Goal: Download file/media

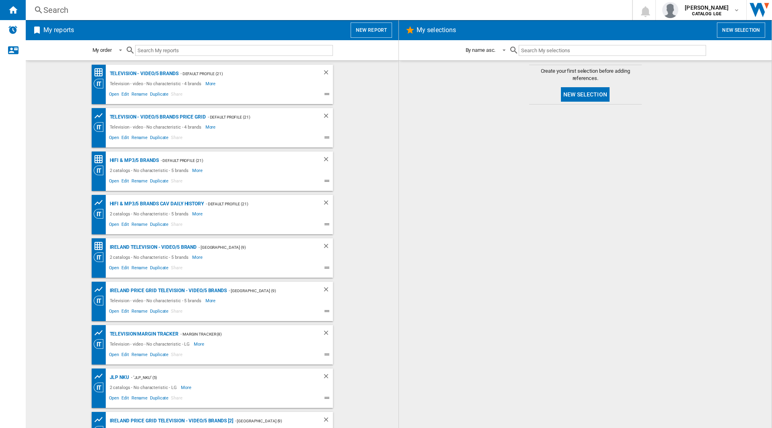
drag, startPoint x: 80, startPoint y: 61, endPoint x: 93, endPoint y: 76, distance: 20.3
click at [93, 76] on md-content "Television - video/5 brands - Default profile (21) Television - video - No char…" at bounding box center [212, 244] width 373 height 368
click at [116, 96] on span "Open" at bounding box center [114, 95] width 13 height 10
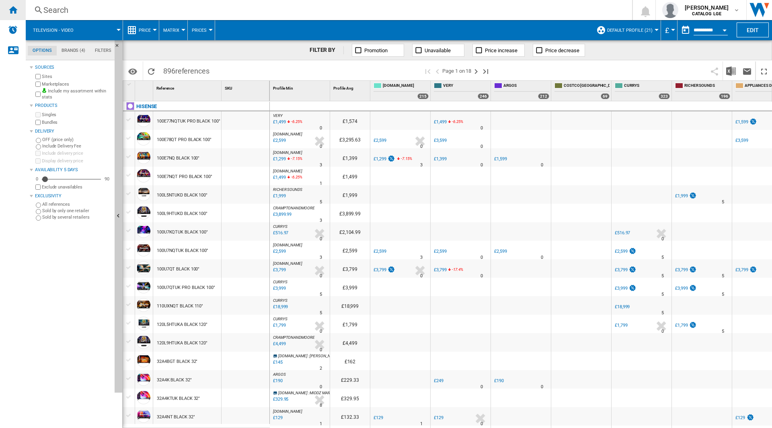
click at [14, 11] on ng-md-icon "Home" at bounding box center [13, 10] width 10 height 10
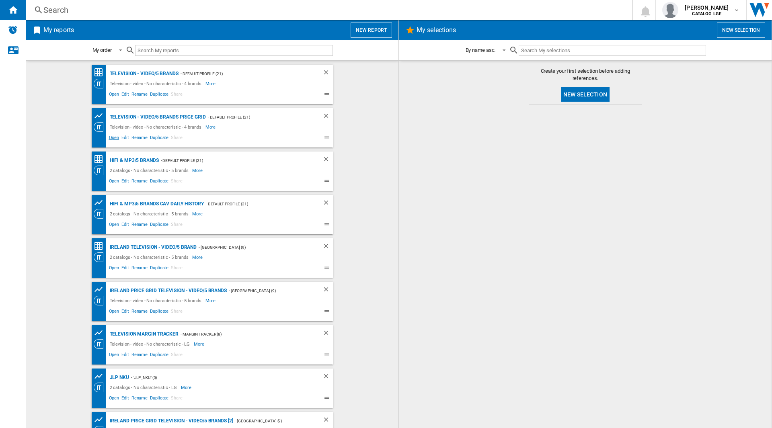
click at [111, 139] on span "Open" at bounding box center [114, 139] width 13 height 10
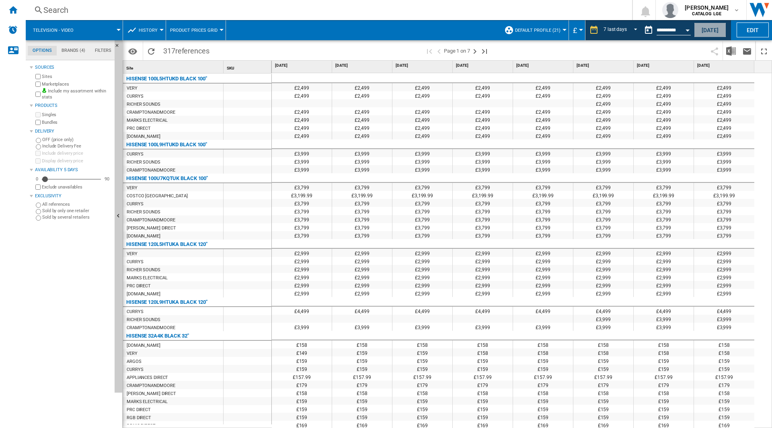
click at [705, 32] on button "[DATE]" at bounding box center [710, 30] width 32 height 15
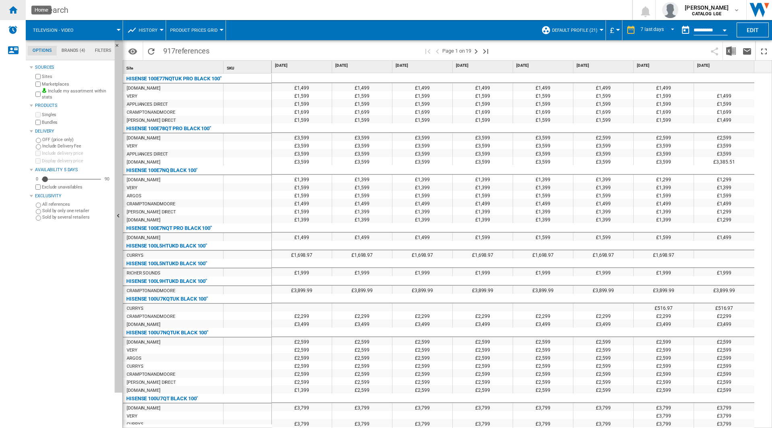
click at [14, 10] on ng-md-icon "Home" at bounding box center [13, 10] width 10 height 10
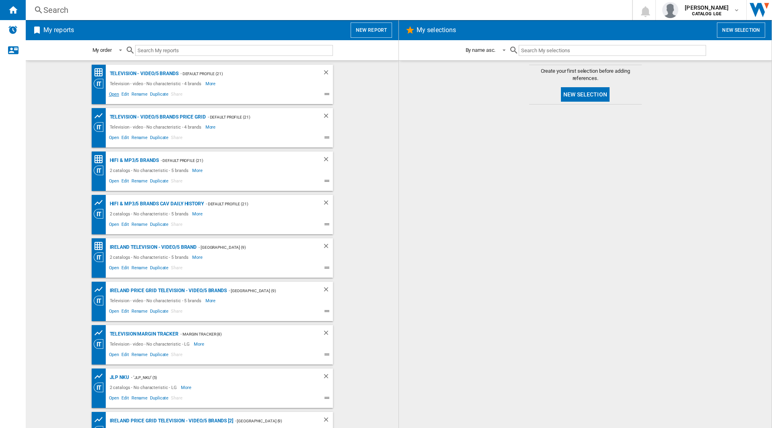
click at [113, 94] on span "Open" at bounding box center [114, 95] width 13 height 10
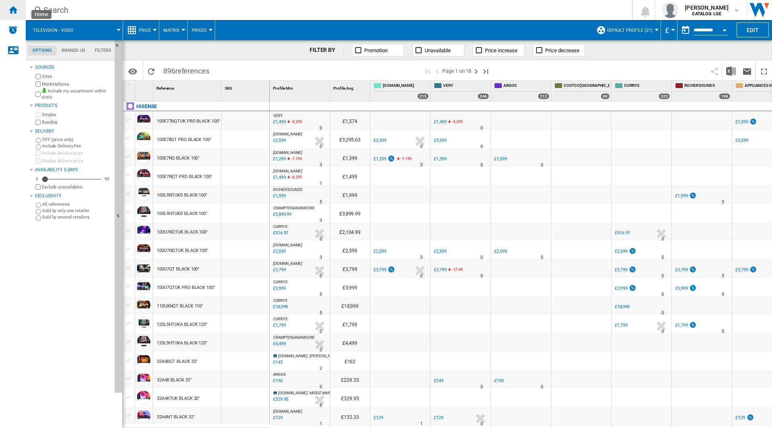
click at [15, 11] on ng-md-icon "Home" at bounding box center [13, 10] width 10 height 10
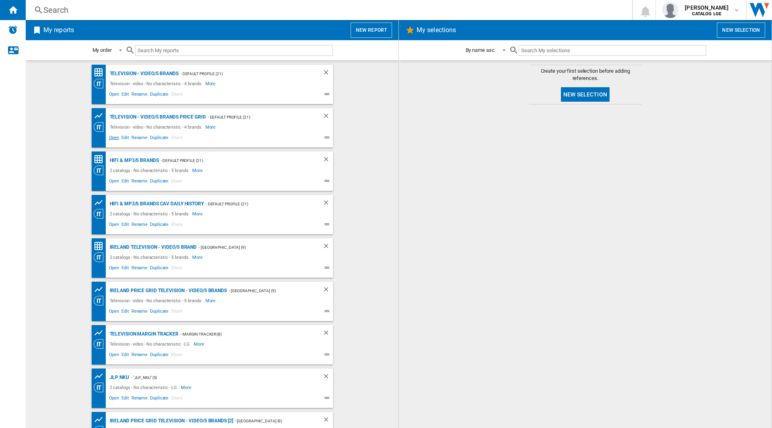
click at [109, 142] on span "Open" at bounding box center [114, 139] width 13 height 10
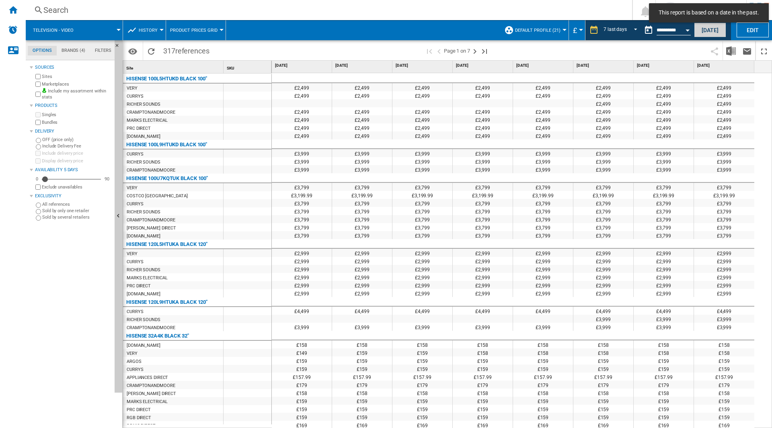
click at [714, 30] on button "[DATE]" at bounding box center [710, 30] width 32 height 15
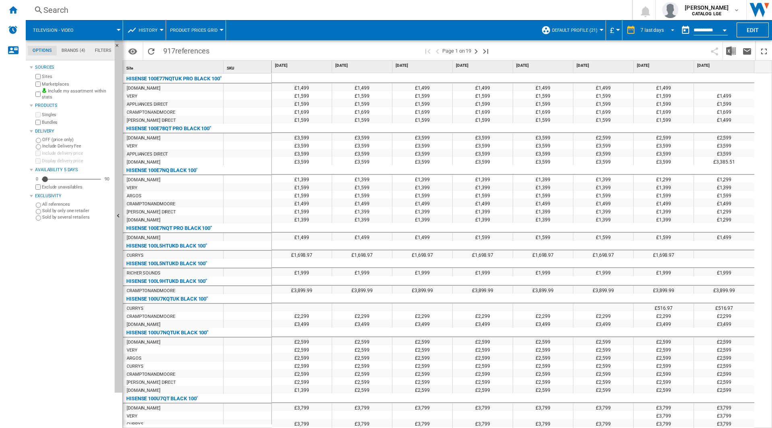
click at [666, 33] on md-select-value "7 last days" at bounding box center [659, 30] width 38 height 12
click at [601, 55] on md-backdrop at bounding box center [386, 214] width 772 height 428
click at [12, 16] on div "Home" at bounding box center [13, 10] width 26 height 20
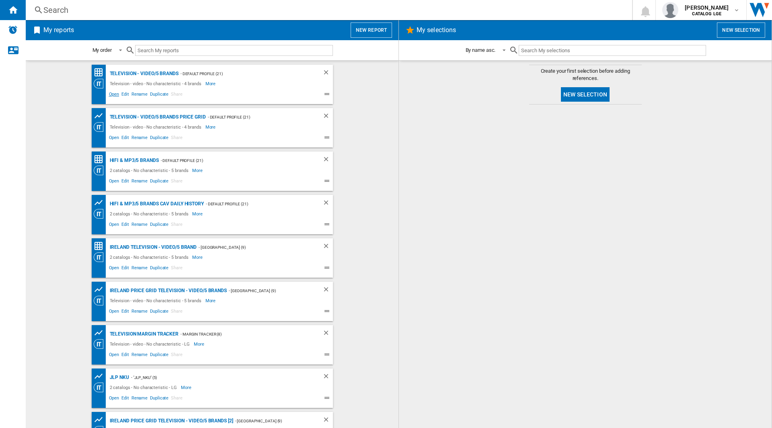
click at [112, 96] on span "Open" at bounding box center [114, 95] width 13 height 10
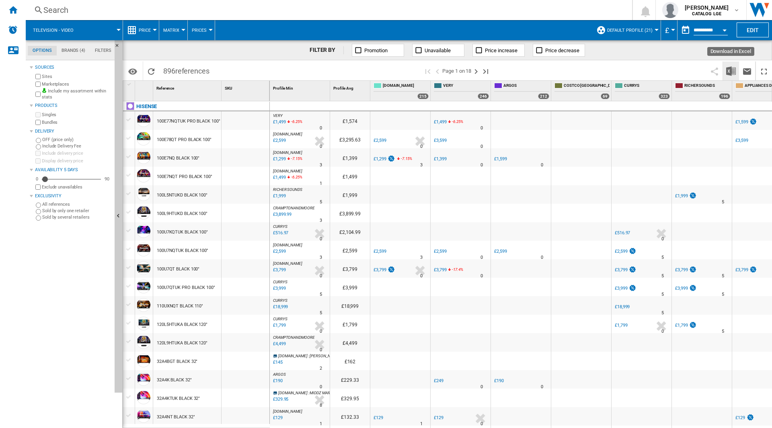
click at [730, 76] on button "Download in Excel" at bounding box center [731, 71] width 16 height 19
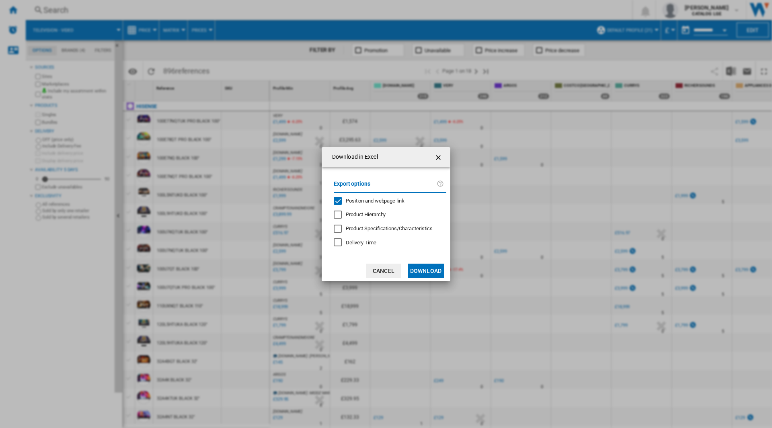
click at [386, 203] on span "Position and webpage link" at bounding box center [375, 201] width 59 height 6
click at [426, 272] on button "Download" at bounding box center [426, 271] width 36 height 14
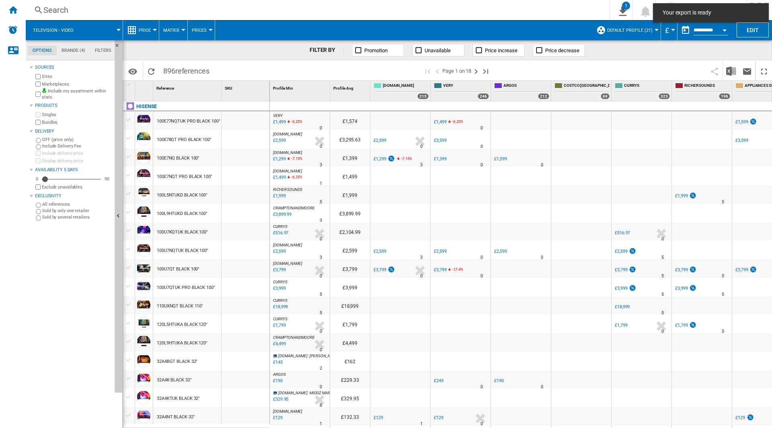
click at [632, 64] on span at bounding box center [602, 71] width 210 height 19
click at [12, 3] on div "Home" at bounding box center [13, 10] width 26 height 20
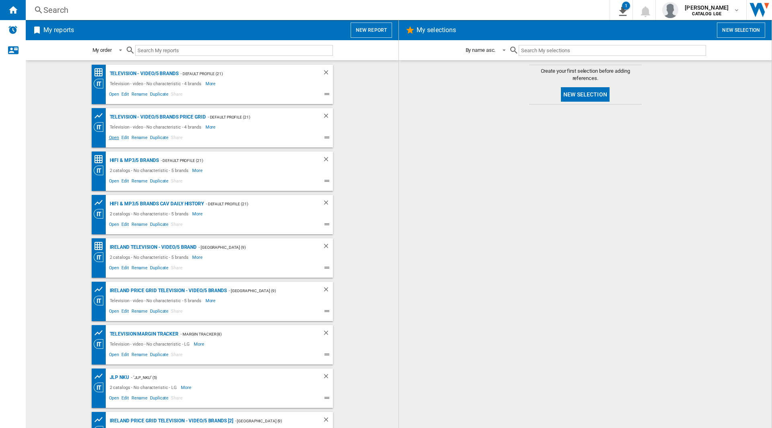
click at [108, 139] on span "Open" at bounding box center [114, 139] width 13 height 10
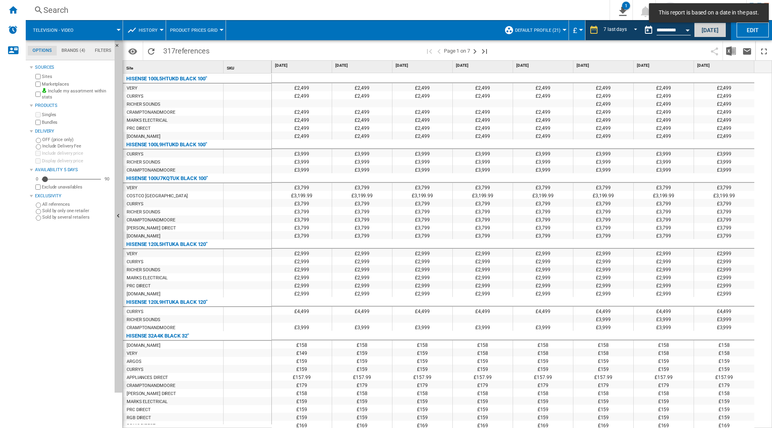
click at [715, 35] on button "[DATE]" at bounding box center [710, 30] width 32 height 15
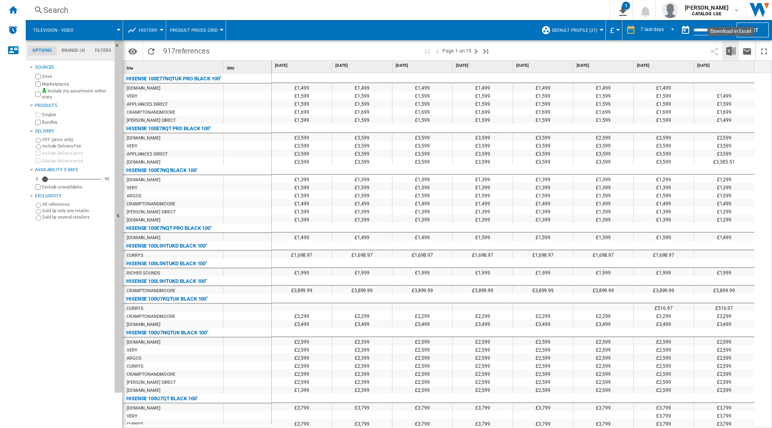
click at [731, 50] on img "Download in Excel" at bounding box center [731, 51] width 10 height 10
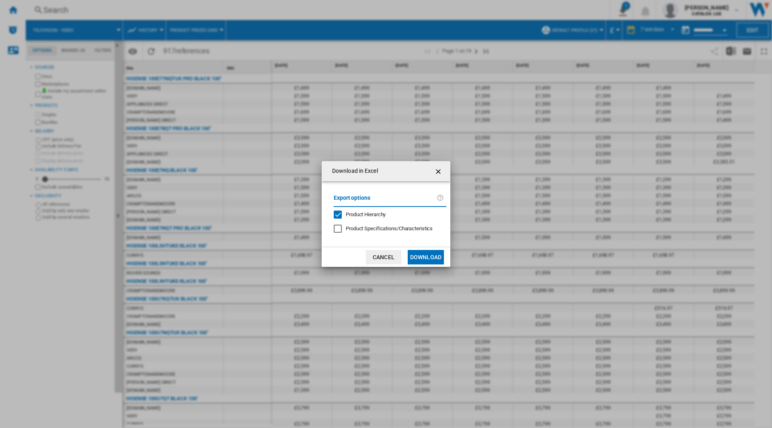
click at [365, 215] on span "Product Hierarchy" at bounding box center [366, 214] width 40 height 6
click at [429, 258] on button "Download" at bounding box center [426, 257] width 36 height 14
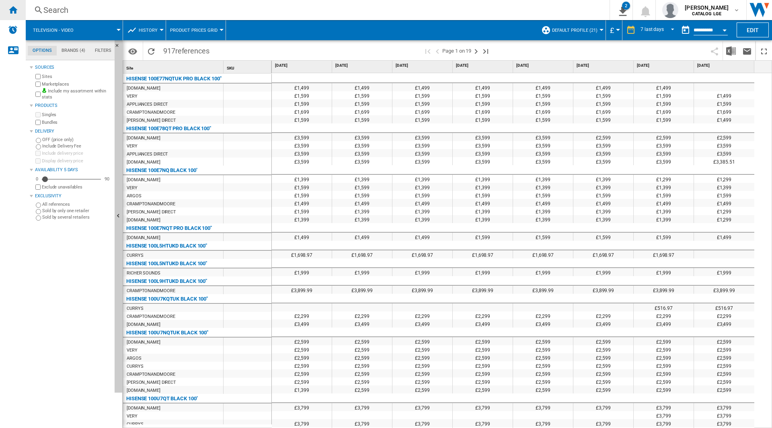
click at [2, 16] on div "Home" at bounding box center [13, 10] width 26 height 20
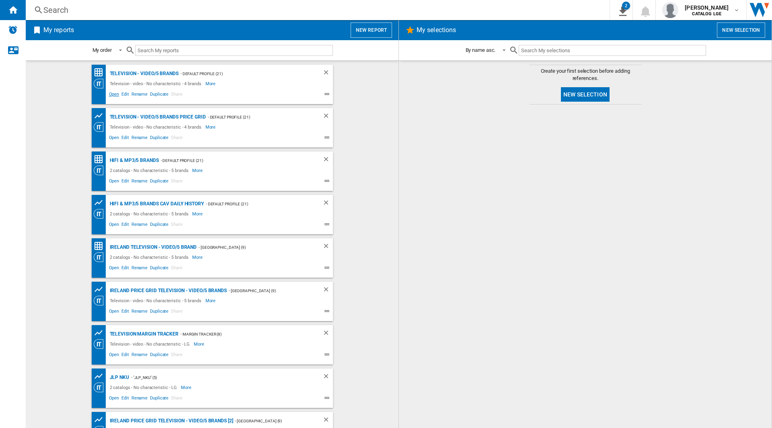
click at [112, 96] on span "Open" at bounding box center [114, 95] width 13 height 10
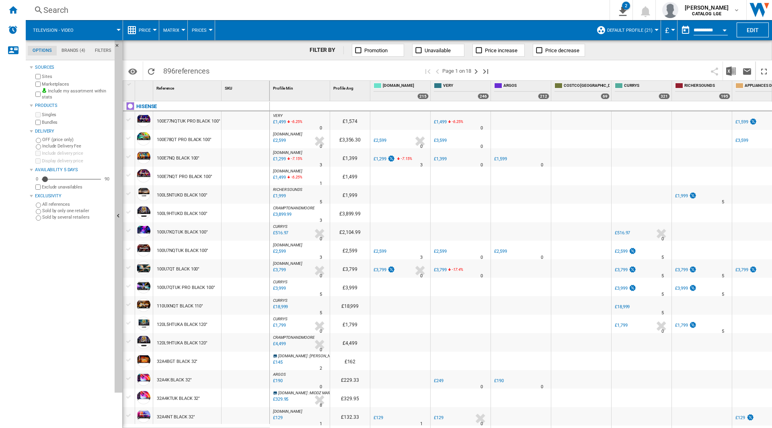
click at [659, 64] on span at bounding box center [602, 71] width 210 height 19
click at [719, 31] on button "Open calendar" at bounding box center [724, 29] width 14 height 14
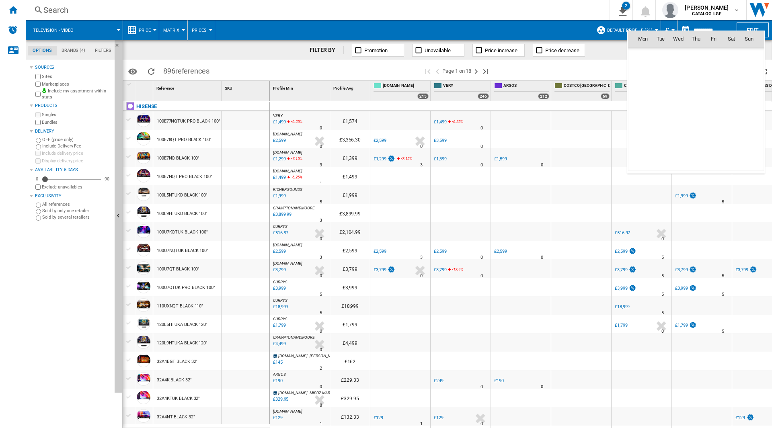
scroll to position [3835, 0]
click at [732, 92] on span "16" at bounding box center [731, 92] width 16 height 16
type input "**********"
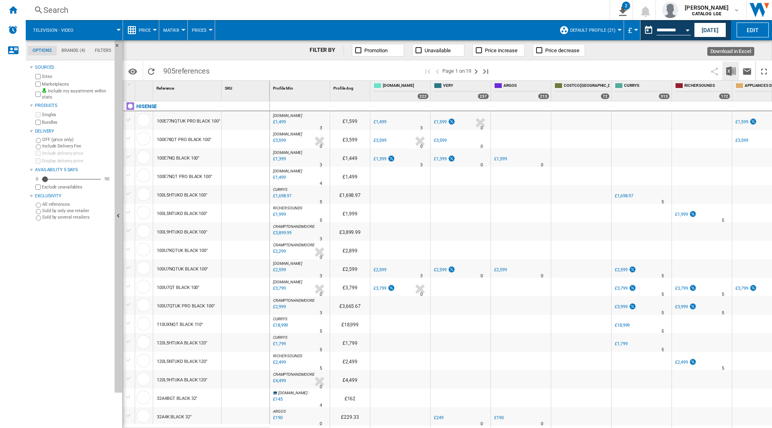
click at [729, 75] on img "Download in Excel" at bounding box center [731, 71] width 10 height 10
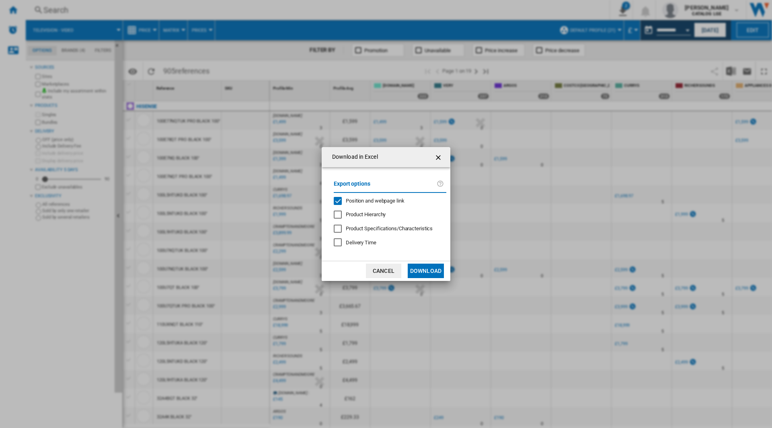
click at [389, 200] on span "Position and webpage link" at bounding box center [375, 201] width 59 height 6
click at [434, 273] on button "Download" at bounding box center [426, 271] width 36 height 14
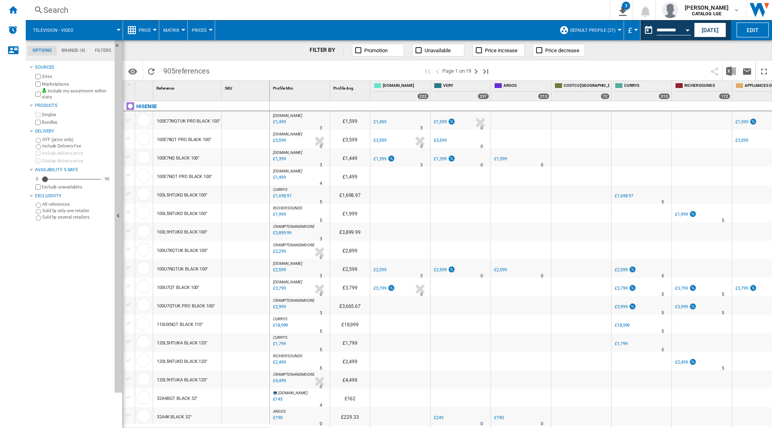
click at [15, 10] on ng-md-icon "Home" at bounding box center [13, 10] width 10 height 10
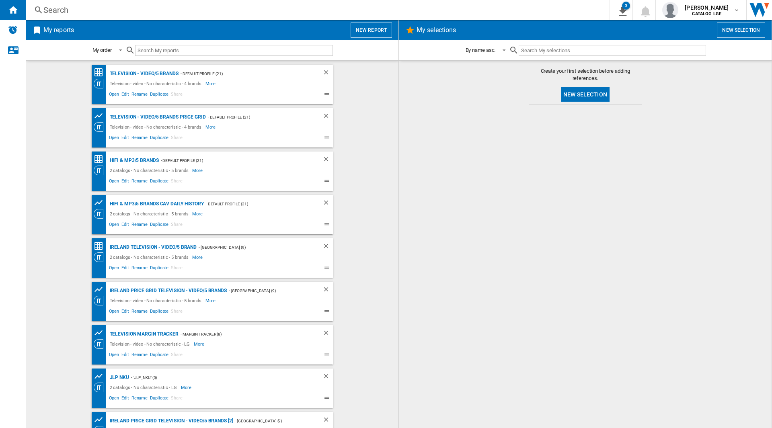
click at [109, 186] on span "Open" at bounding box center [114, 182] width 13 height 10
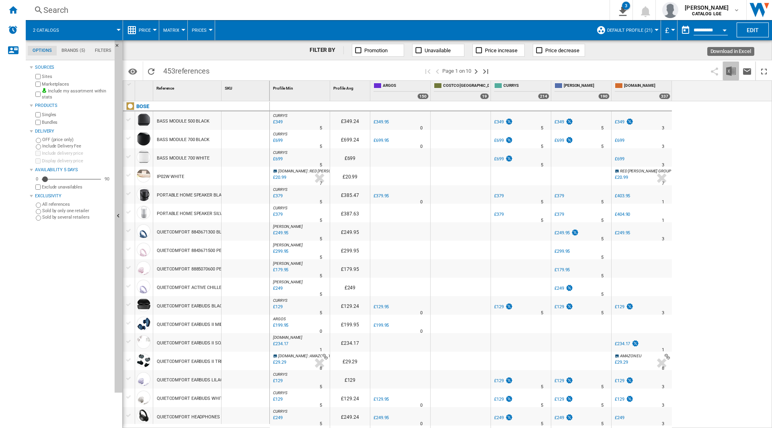
click at [730, 72] on img "Download in Excel" at bounding box center [731, 71] width 10 height 10
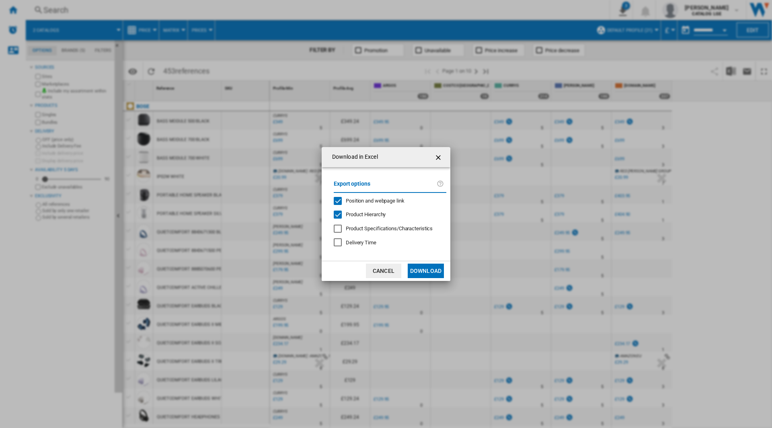
click at [381, 200] on span "Position and webpage link" at bounding box center [375, 201] width 59 height 6
click at [351, 214] on span "Product Hierarchy" at bounding box center [366, 214] width 40 height 6
click at [423, 272] on button "Download" at bounding box center [426, 271] width 36 height 14
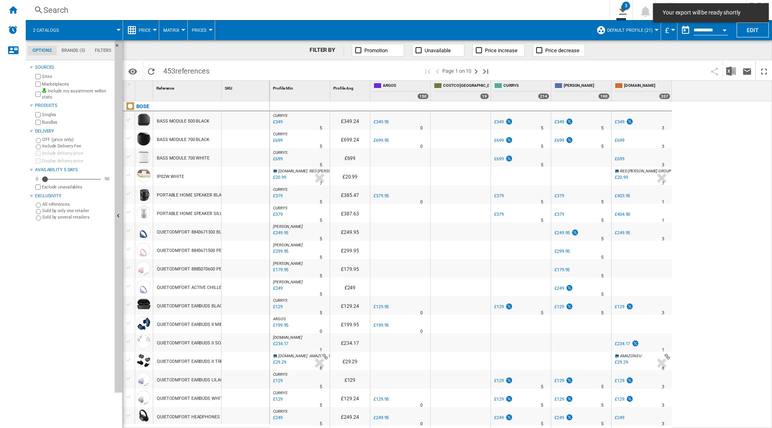
click at [728, 121] on div "CURRYS : -1.0 % £349 % N/A 5 CURRYS : £349.24 UK CO ARGOS -1.0 % £349.95 % N/A" at bounding box center [521, 264] width 503 height 327
click at [13, 12] on ng-md-icon "Home" at bounding box center [13, 10] width 10 height 10
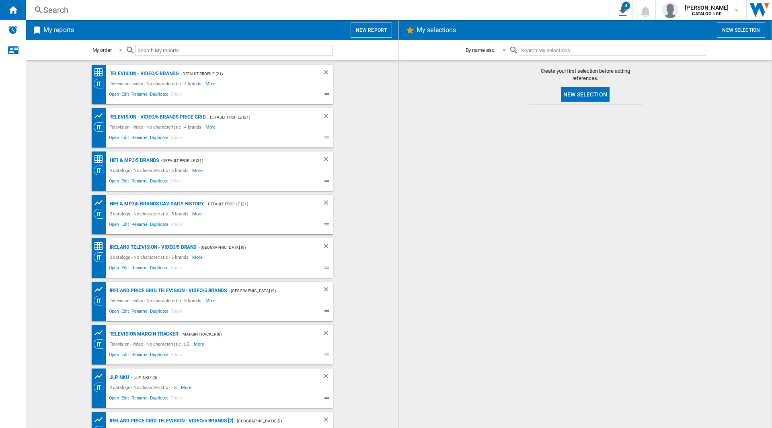
click at [114, 270] on span "Open" at bounding box center [114, 269] width 13 height 10
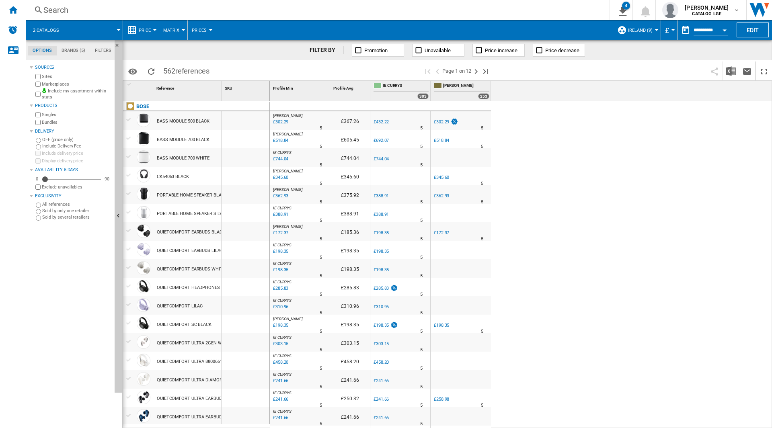
click at [666, 28] on span "£" at bounding box center [667, 30] width 4 height 8
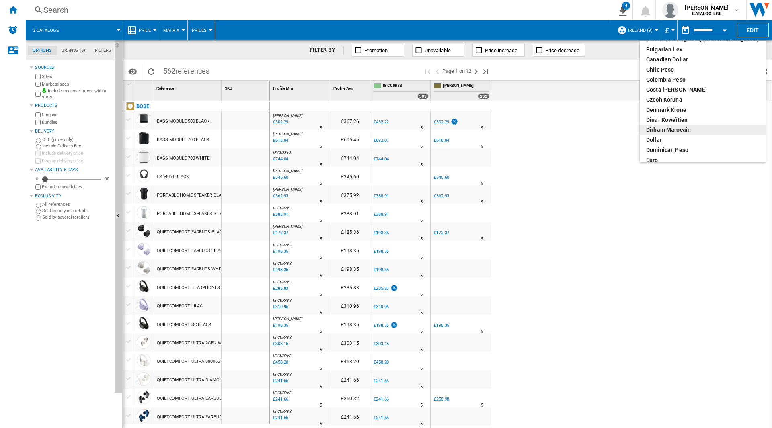
scroll to position [121, 0]
click at [559, 81] on md-backdrop at bounding box center [386, 214] width 772 height 428
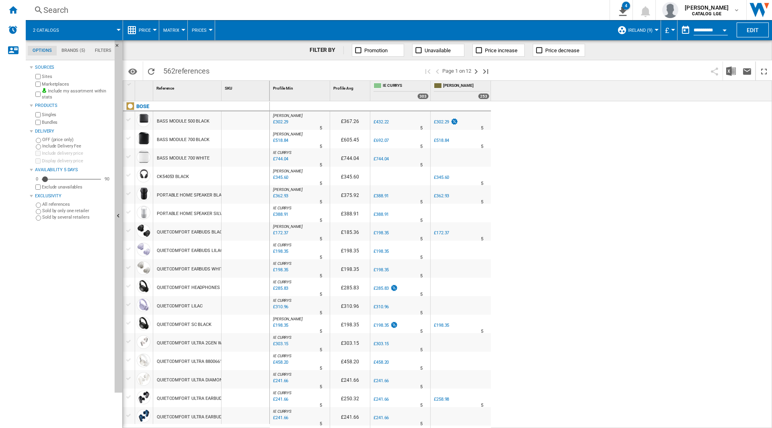
click at [667, 28] on span "£" at bounding box center [667, 30] width 4 height 8
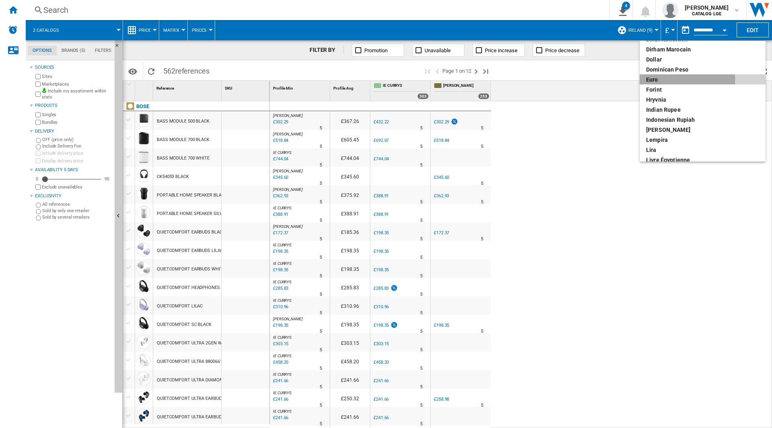
click at [665, 81] on div "euro" at bounding box center [702, 80] width 113 height 8
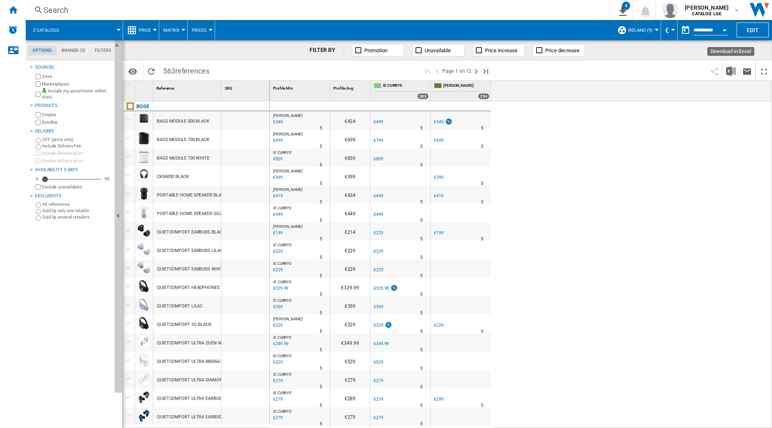
click at [726, 74] on button "Download in Excel" at bounding box center [731, 71] width 16 height 19
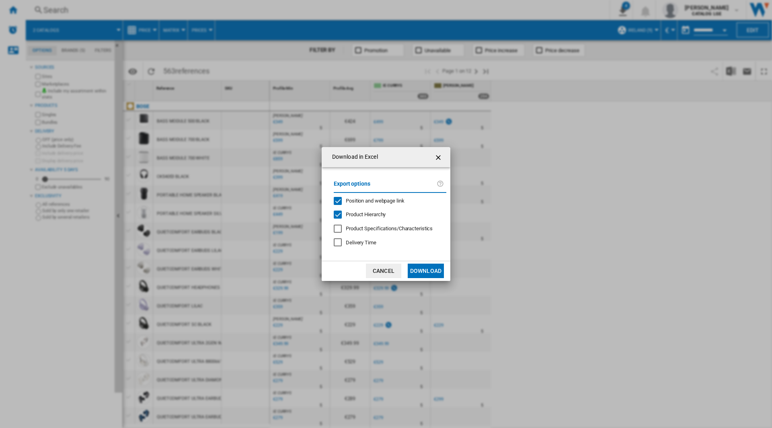
click at [351, 197] on div "Position and webpage link" at bounding box center [375, 200] width 59 height 7
click at [350, 215] on span "Product Hierarchy" at bounding box center [366, 214] width 40 height 6
click at [429, 272] on button "Download" at bounding box center [426, 271] width 36 height 14
